Goal: Information Seeking & Learning: Learn about a topic

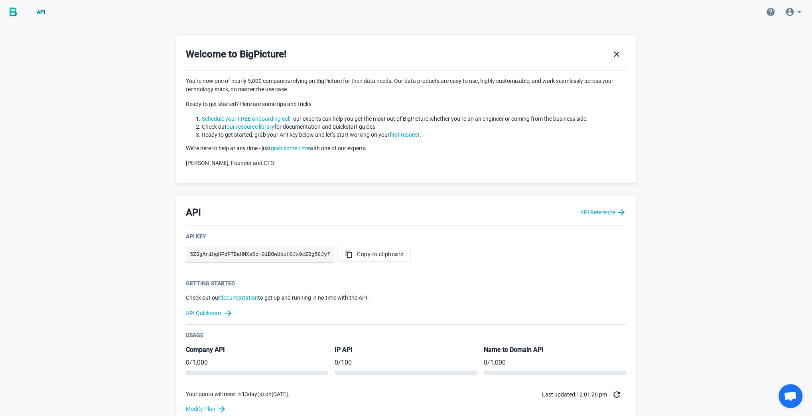
click at [104, 18] on div "API" at bounding box center [406, 12] width 812 height 24
click at [12, 13] on img at bounding box center [13, 12] width 7 height 9
click at [789, 10] on icon at bounding box center [789, 12] width 10 height 10
click at [754, 57] on div "Logout [EMAIL_ADDRESS][DOMAIN_NAME]" at bounding box center [787, 59] width 78 height 19
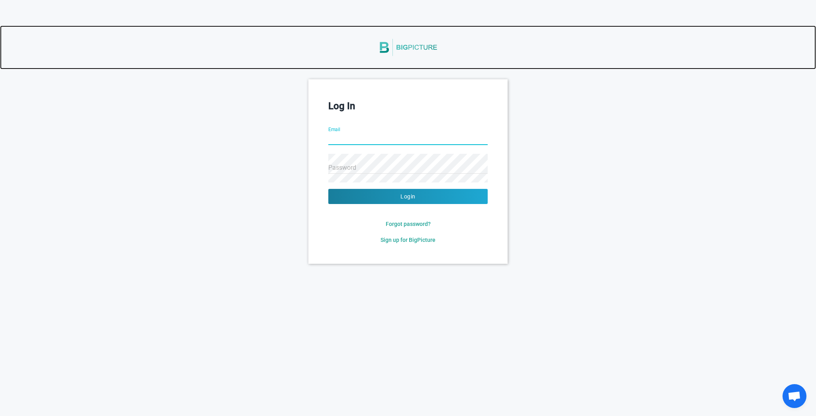
click at [398, 46] on img at bounding box center [408, 47] width 60 height 33
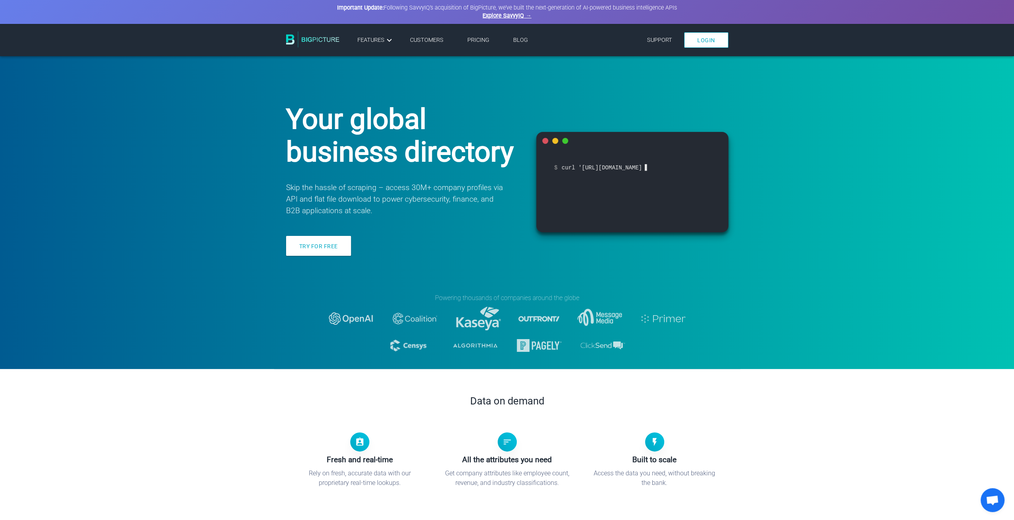
click at [306, 39] on img at bounding box center [312, 39] width 53 height 16
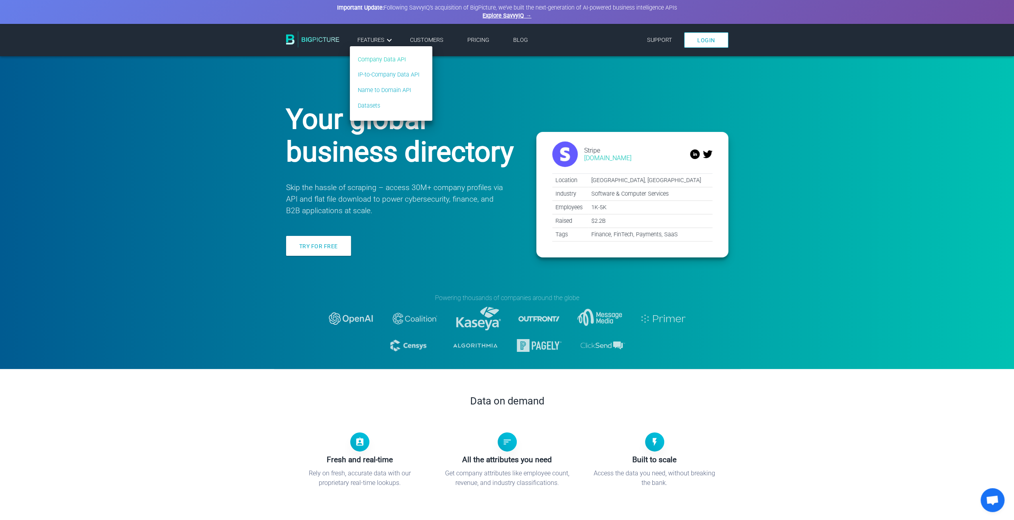
click at [383, 58] on link "Company Data API" at bounding box center [389, 59] width 62 height 9
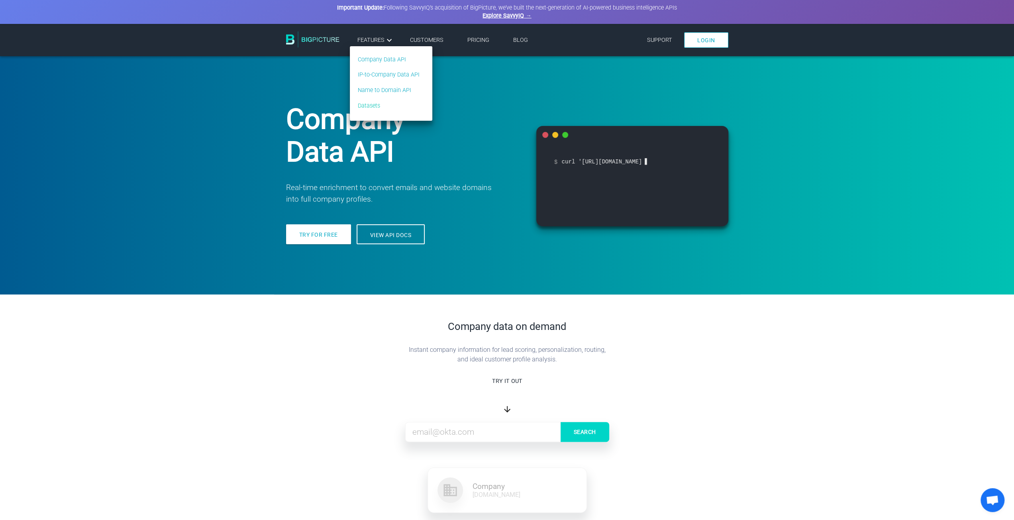
click at [371, 110] on link "Datasets" at bounding box center [389, 106] width 62 height 9
